Goal: Information Seeking & Learning: Learn about a topic

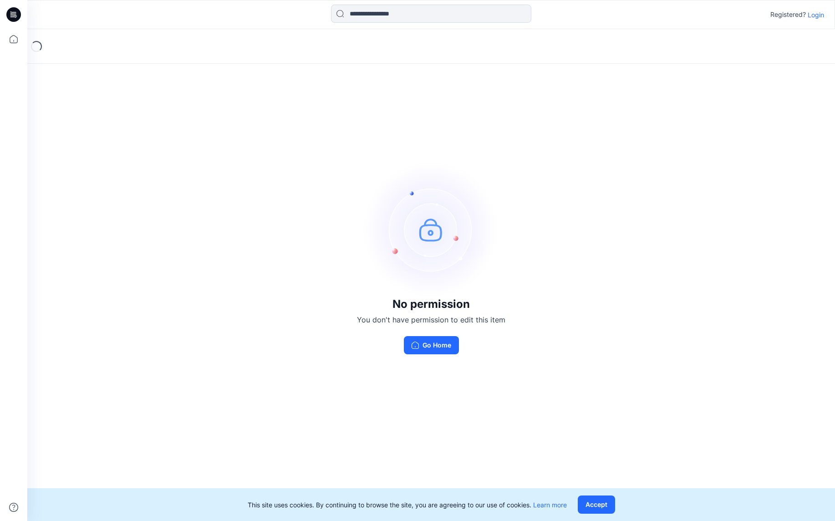
click at [816, 15] on p "Login" at bounding box center [815, 15] width 16 height 10
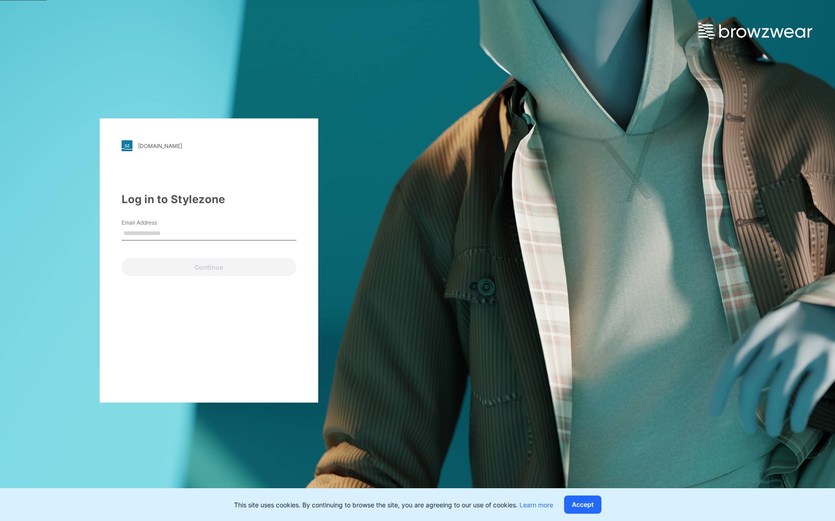
click at [180, 232] on input "Email Address" at bounding box center [208, 234] width 175 height 14
type input "**********"
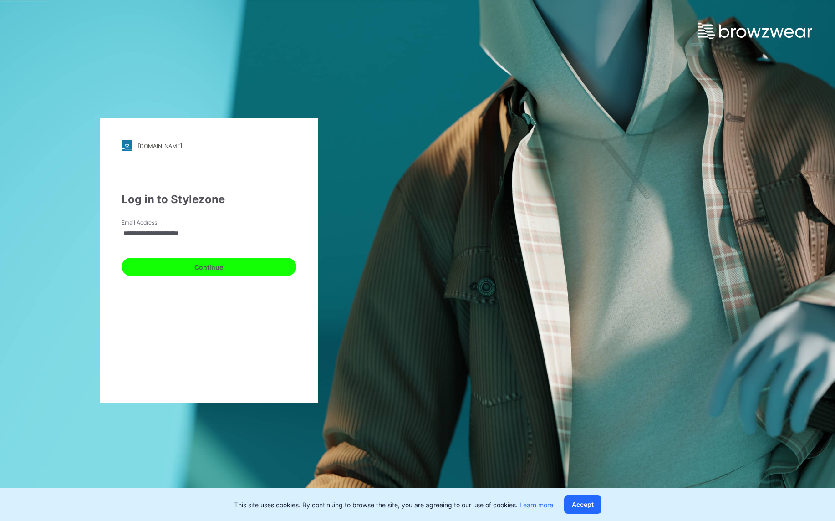
click at [200, 269] on button "Continue" at bounding box center [208, 267] width 175 height 18
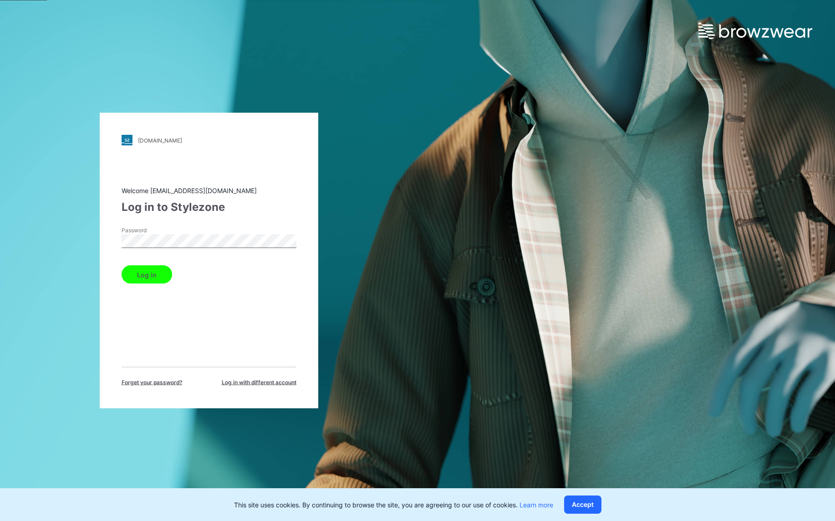
click at [144, 273] on button "Log in" at bounding box center [146, 274] width 51 height 18
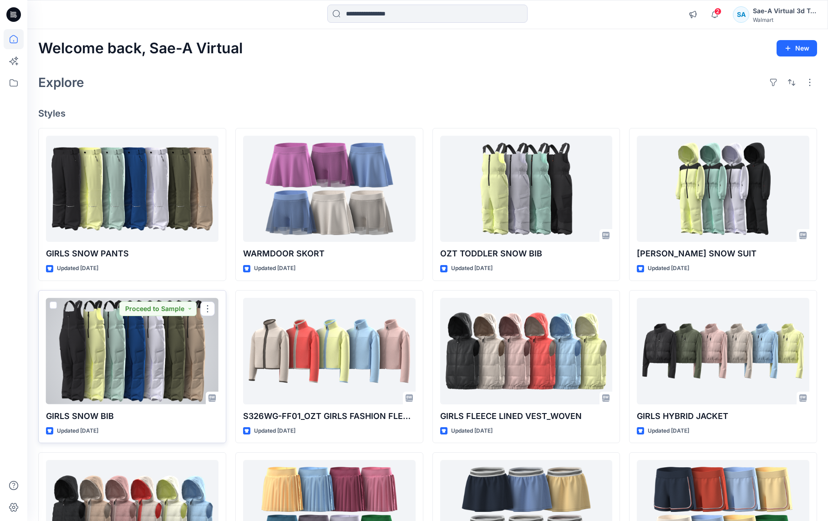
click at [153, 373] on div at bounding box center [132, 351] width 172 height 106
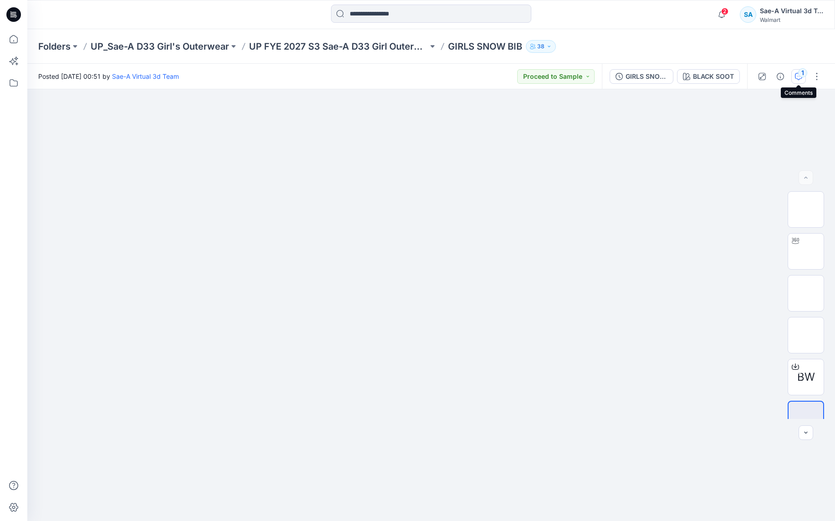
click at [798, 77] on icon "button" at bounding box center [797, 76] width 7 height 7
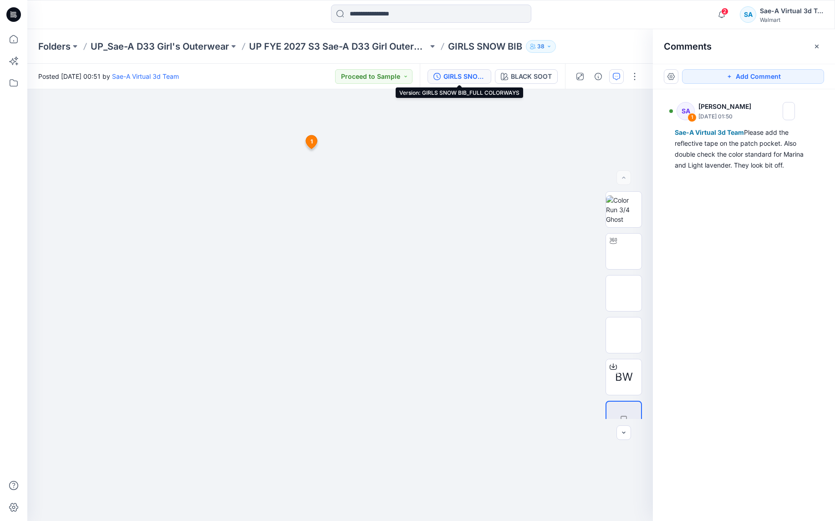
click at [477, 78] on div "GIRLS SNOW BIB_FULL COLORWAYS" at bounding box center [464, 76] width 42 height 10
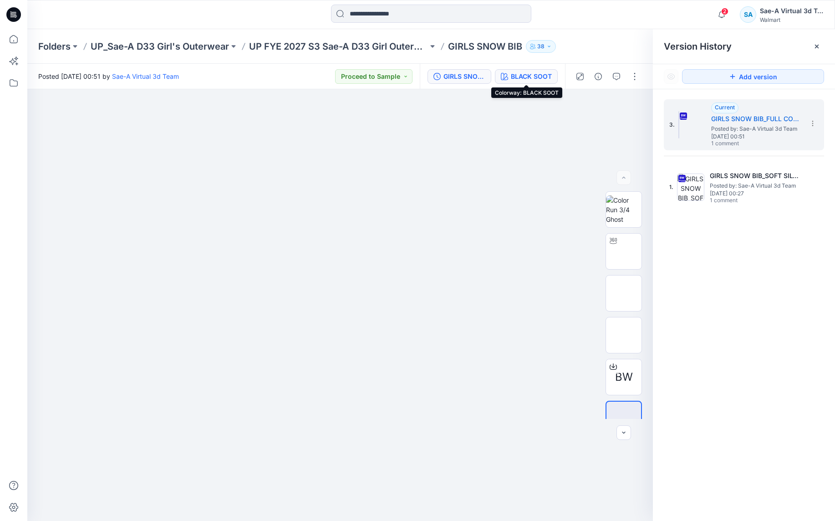
click at [537, 73] on div "BLACK SOOT" at bounding box center [531, 76] width 41 height 10
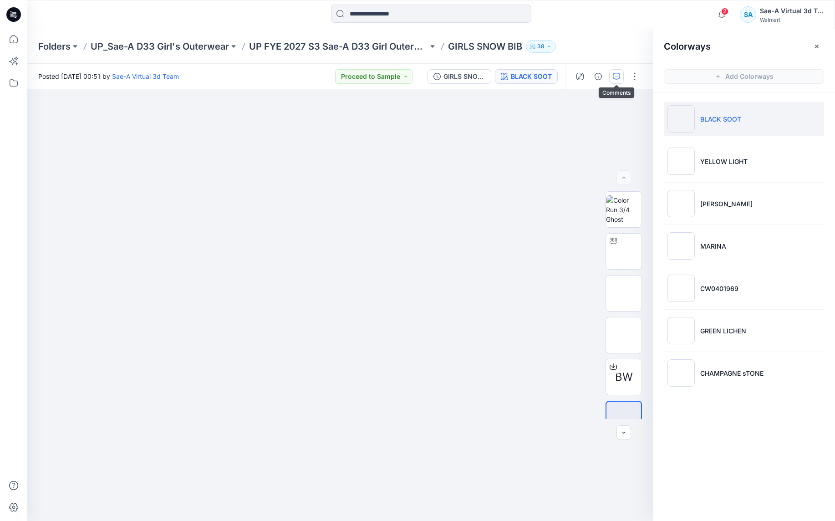
click at [621, 74] on button "button" at bounding box center [616, 76] width 15 height 15
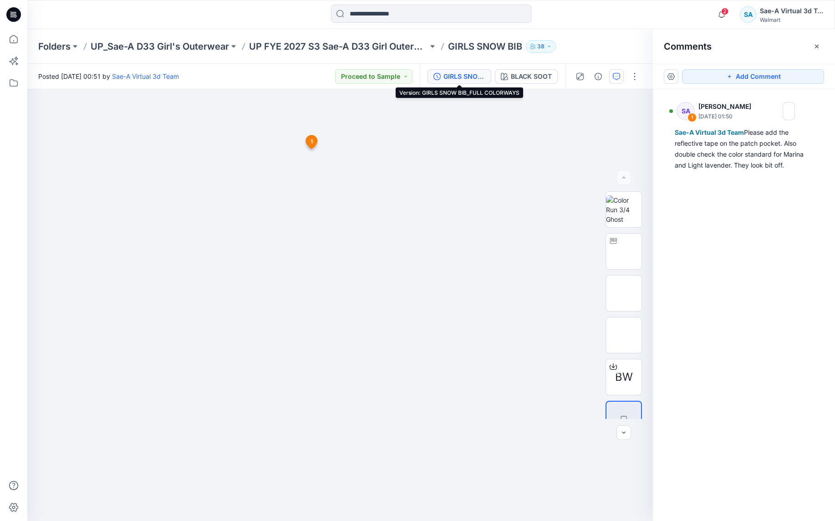
click at [462, 78] on div "GIRLS SNOW BIB_FULL COLORWAYS" at bounding box center [464, 76] width 42 height 10
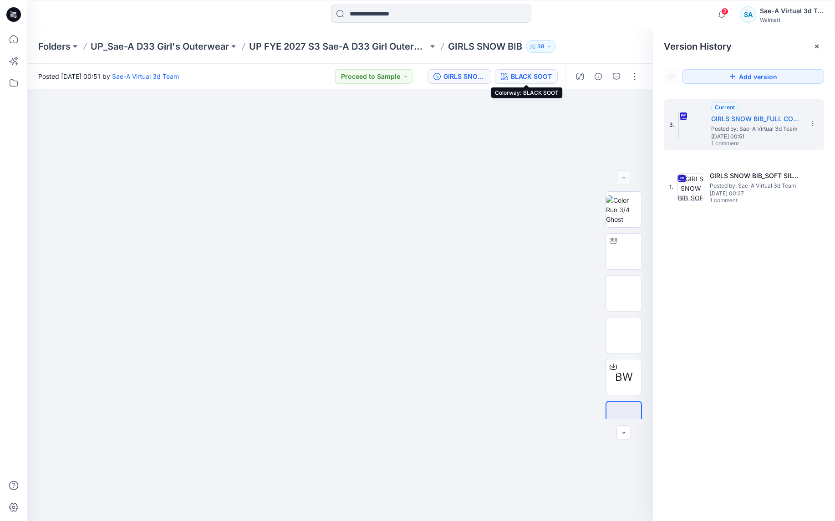
click at [529, 75] on div "BLACK SOOT" at bounding box center [531, 76] width 41 height 10
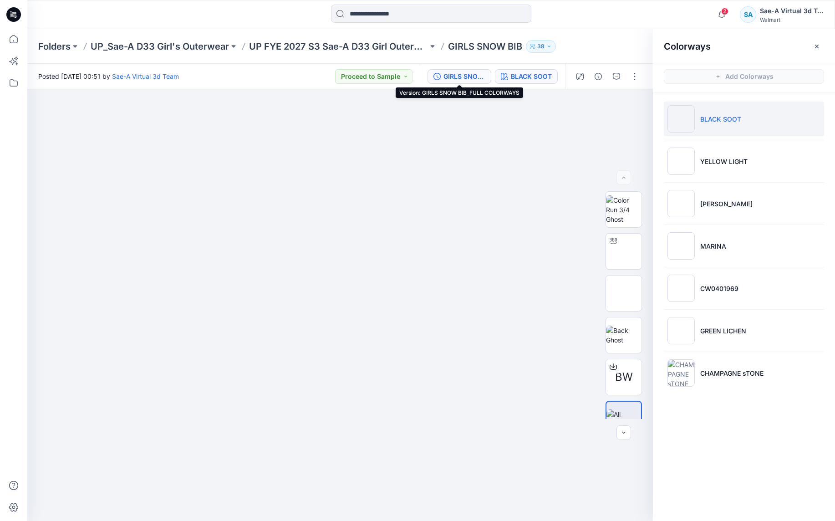
click at [483, 80] on div "GIRLS SNOW BIB_FULL COLORWAYS" at bounding box center [464, 76] width 42 height 10
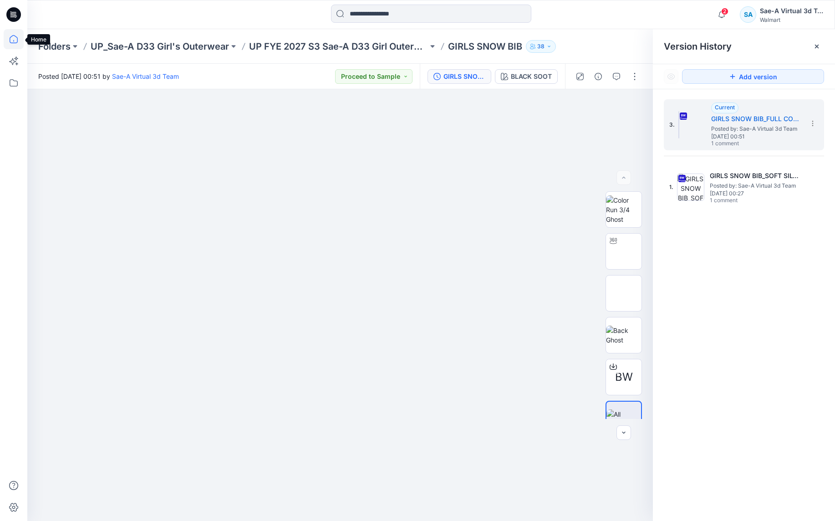
click at [12, 42] on icon at bounding box center [14, 39] width 20 height 20
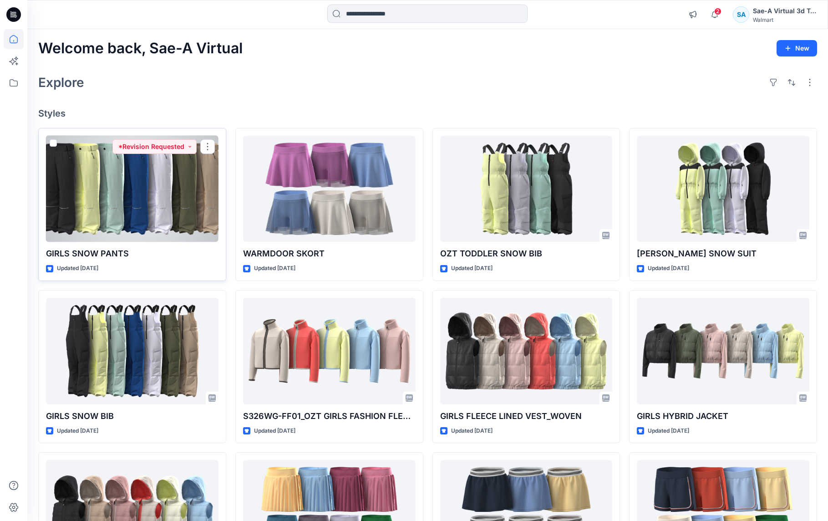
click at [138, 212] on div at bounding box center [132, 189] width 172 height 106
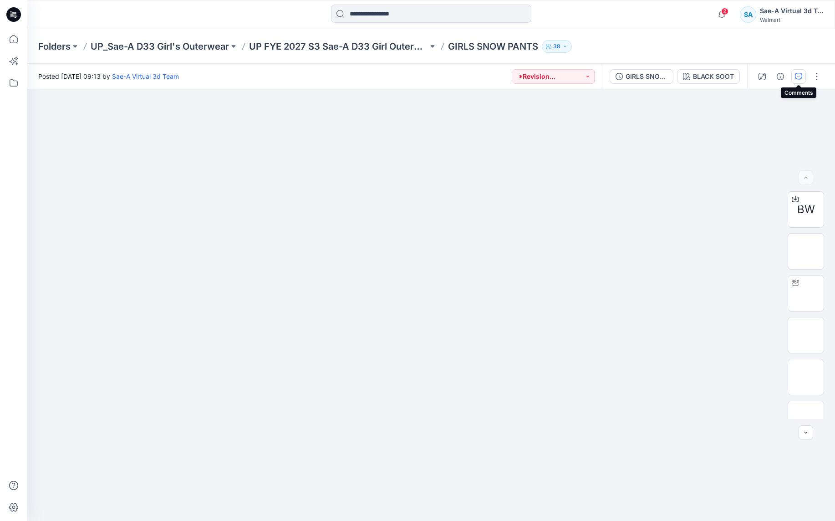
click at [799, 75] on icon "button" at bounding box center [797, 76] width 7 height 7
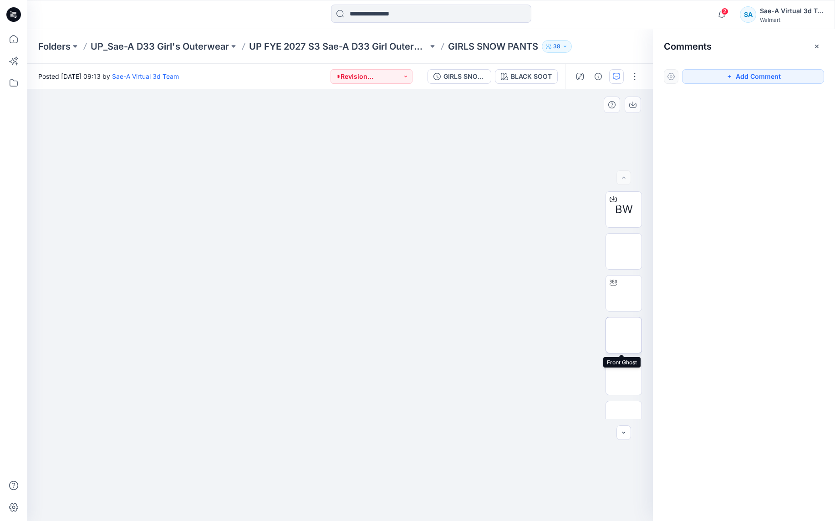
click at [623, 335] on img at bounding box center [623, 335] width 0 height 0
click at [623, 377] on img at bounding box center [623, 377] width 0 height 0
click at [625, 285] on img at bounding box center [623, 292] width 35 height 19
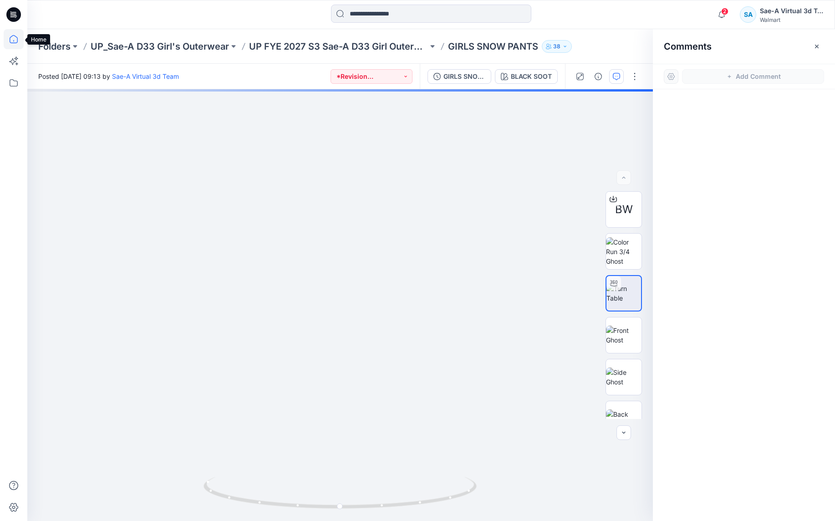
click at [8, 41] on icon at bounding box center [14, 39] width 20 height 20
